Goal: Information Seeking & Learning: Learn about a topic

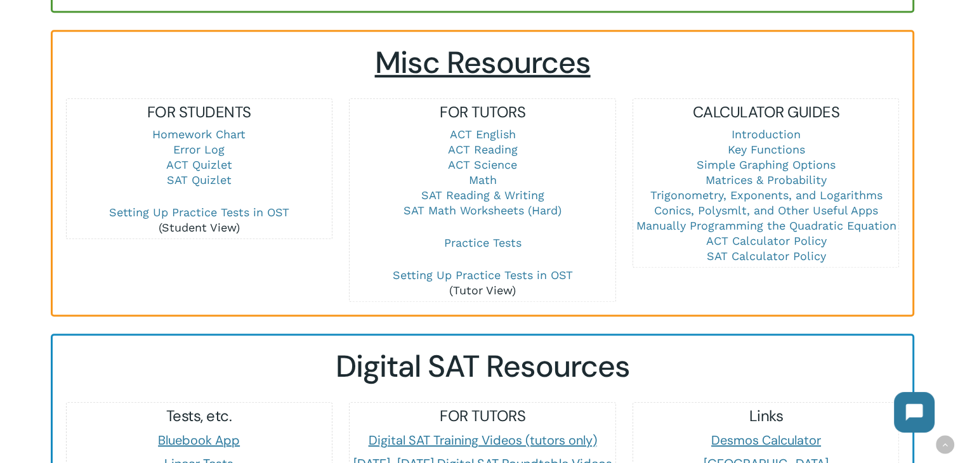
scroll to position [813, 0]
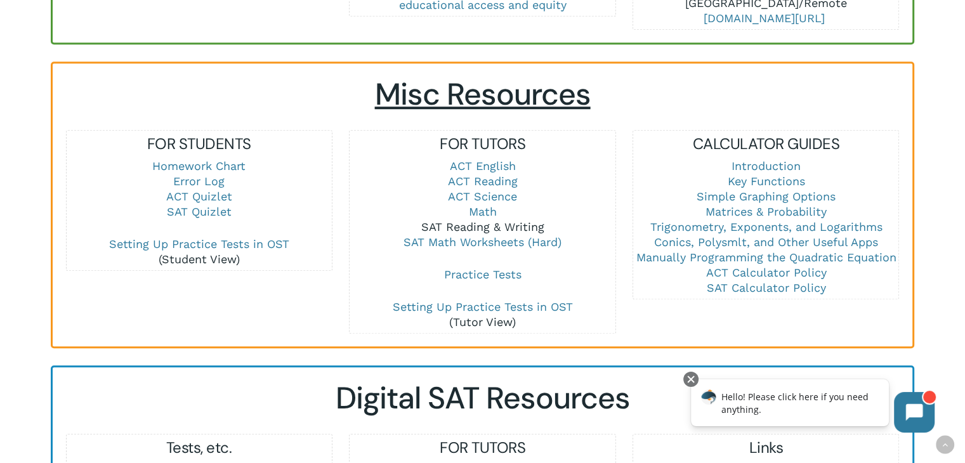
click at [528, 223] on link "SAT Reading & Writing" at bounding box center [482, 226] width 123 height 13
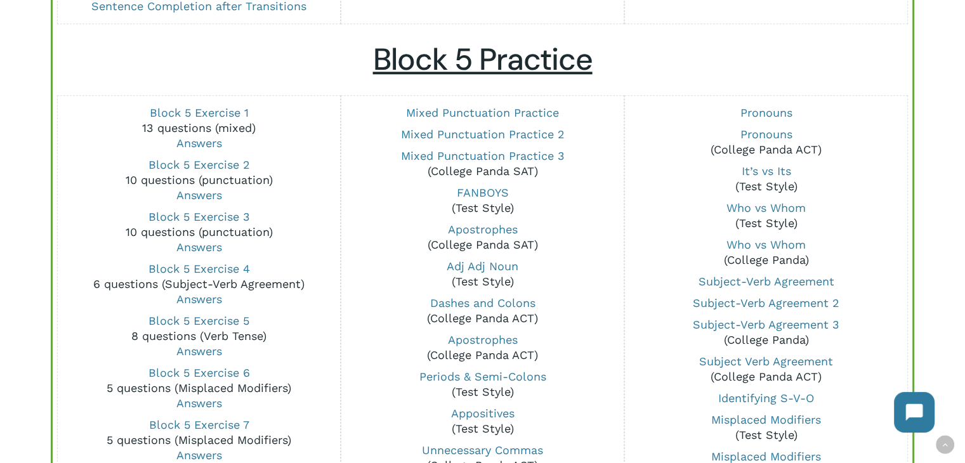
scroll to position [956, 0]
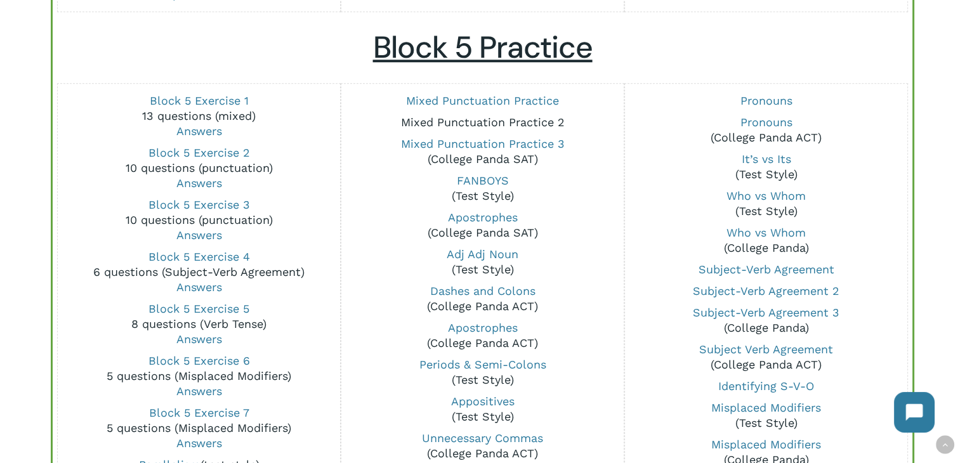
click at [548, 126] on link "Mixed Punctuation Practice 2" at bounding box center [482, 121] width 164 height 13
click at [534, 95] on link "Mixed Punctuation Practice" at bounding box center [482, 100] width 153 height 13
